Goal: Transaction & Acquisition: Book appointment/travel/reservation

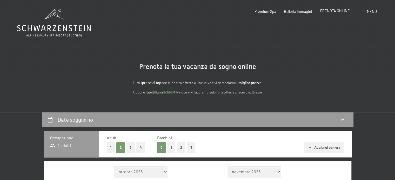
click at [331, 12] on span "PRENOTA ONLINE" at bounding box center [335, 11] width 30 height 4
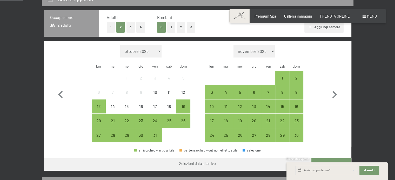
scroll to position [130, 0]
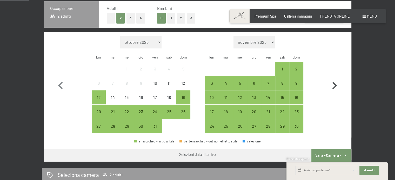
click at [336, 88] on icon "button" at bounding box center [334, 85] width 15 height 15
select select "2025-11-01"
select select "2025-12-01"
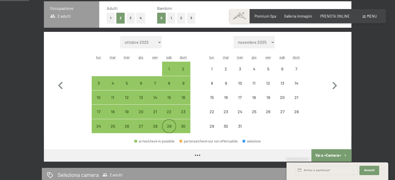
select select "2025-11-01"
select select "2025-12-01"
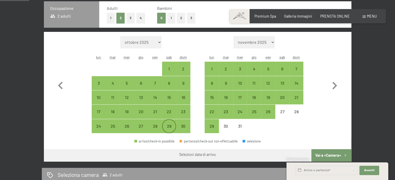
click at [171, 126] on div "29" at bounding box center [168, 130] width 13 height 13
select select "2025-11-01"
select select "[DATE]"
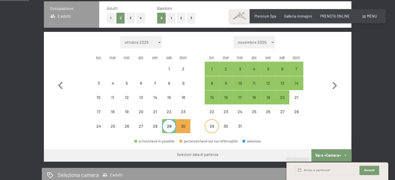
click at [217, 124] on div "29" at bounding box center [211, 130] width 13 height 13
select select "[DATE]"
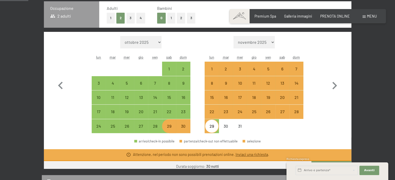
scroll to position [126, 0]
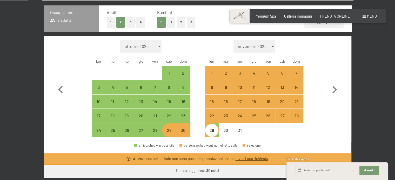
click at [213, 45] on form "Mese/anno novembre 2025 dicembre 2025 gennaio 2026 febbraio 2026 marzo 2026 apr…" at bounding box center [253, 46] width 99 height 12
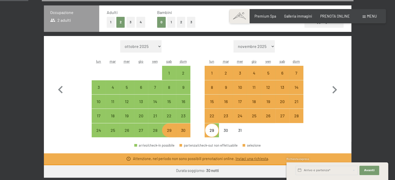
drag, startPoint x: 345, startPoint y: 138, endPoint x: 349, endPoint y: 123, distance: 15.5
click at [345, 138] on div "Mese/anno ottobre 2025 novembre 2025 dicembre 2025 gennaio 2026 febbraio 2026 m…" at bounding box center [197, 89] width 307 height 106
click at [57, 89] on icon "button" at bounding box center [60, 89] width 15 height 15
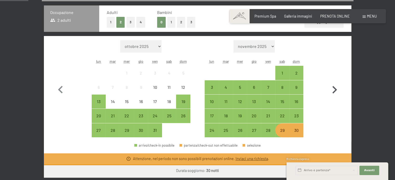
click at [334, 89] on icon "button" at bounding box center [334, 90] width 5 height 8
select select "[DATE]"
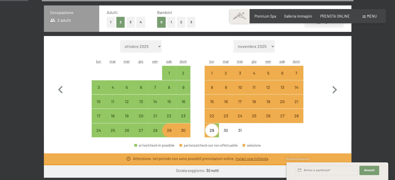
click at [208, 130] on div "29" at bounding box center [211, 134] width 13 height 13
select select "[DATE]"
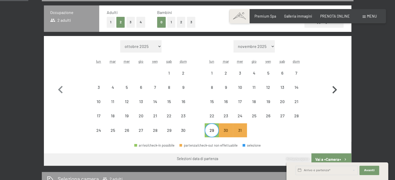
click at [333, 90] on icon "button" at bounding box center [334, 89] width 15 height 15
select select "[DATE]"
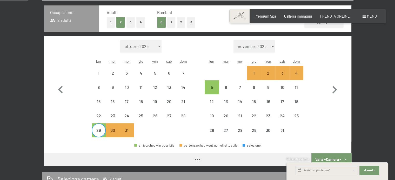
select select "[DATE]"
click at [211, 86] on div "5" at bounding box center [211, 91] width 13 height 13
select select "[DATE]"
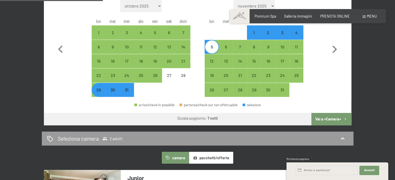
scroll to position [203, 0]
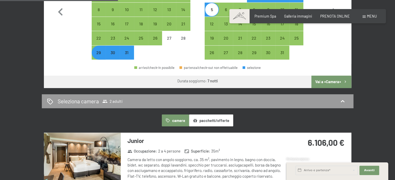
click at [327, 81] on button "Vai a «Camera»" at bounding box center [331, 82] width 40 height 12
select select "[DATE]"
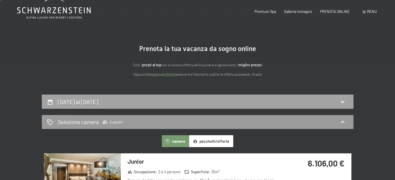
scroll to position [0, 0]
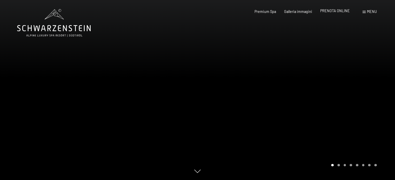
click at [334, 10] on span "PRENOTA ONLINE" at bounding box center [335, 11] width 30 height 4
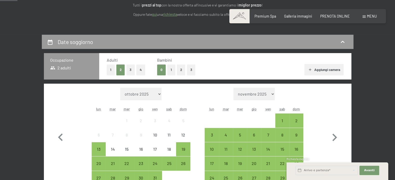
click at [132, 71] on button "3" at bounding box center [130, 70] width 9 height 11
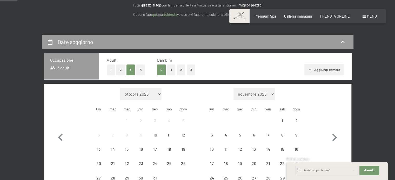
click at [171, 70] on button "1" at bounding box center [171, 70] width 8 height 11
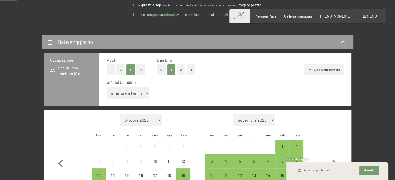
click at [140, 96] on select "inferiore a 1 anno 1 anno 2 anni 3 anni 4 anni 5 anni 6 anni 7 anni 8 anni 9 an…" at bounding box center [128, 93] width 43 height 12
select select "9"
click at [107, 87] on select "inferiore a 1 anno 1 anno 2 anni 3 anni 4 anni 5 anni 6 anni 7 anni 8 anni 9 an…" at bounding box center [128, 93] width 43 height 12
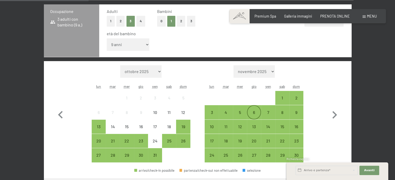
scroll to position [130, 0]
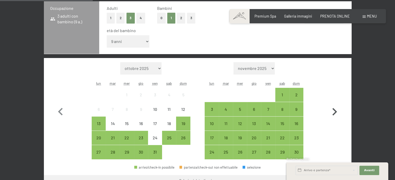
click at [335, 110] on icon "button" at bounding box center [334, 112] width 15 height 15
select select "[DATE]"
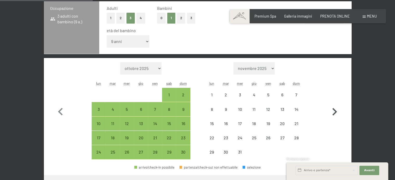
select select "[DATE]"
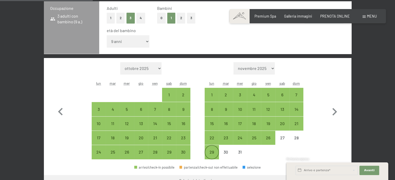
click at [209, 151] on div "29" at bounding box center [211, 156] width 13 height 13
select select "[DATE]"
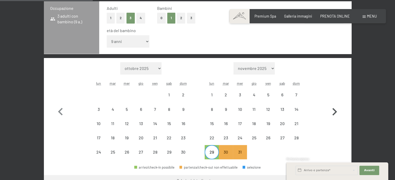
click at [332, 112] on icon "button" at bounding box center [334, 112] width 15 height 15
select select "[DATE]"
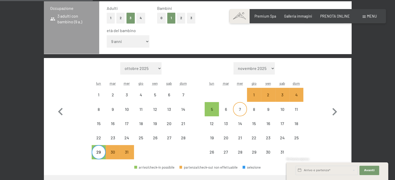
select select "[DATE]"
click at [206, 108] on div "5" at bounding box center [211, 113] width 13 height 13
select select "[DATE]"
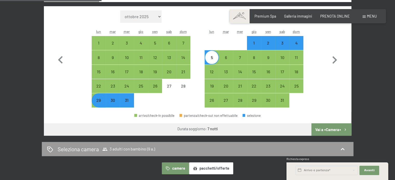
click at [327, 127] on button "Vai a «Camera»" at bounding box center [331, 129] width 40 height 12
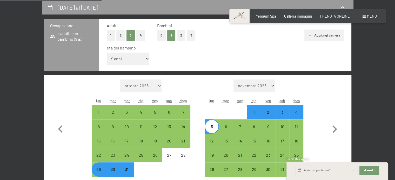
select select "[DATE]"
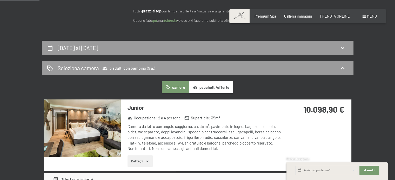
scroll to position [78, 0]
